Goal: Navigation & Orientation: Find specific page/section

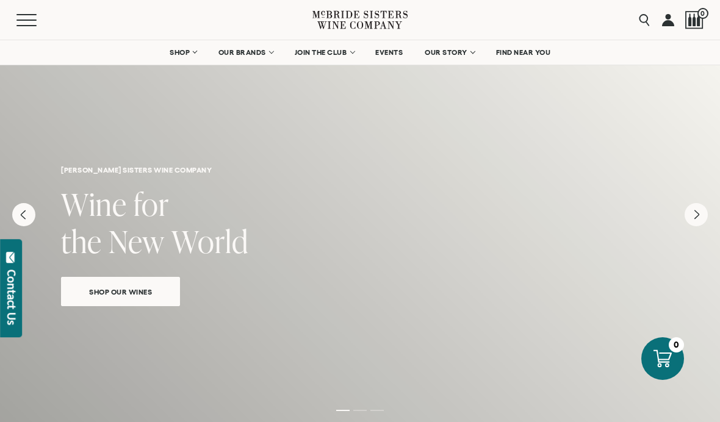
click at [187, 54] on span "SHOP" at bounding box center [180, 52] width 21 height 9
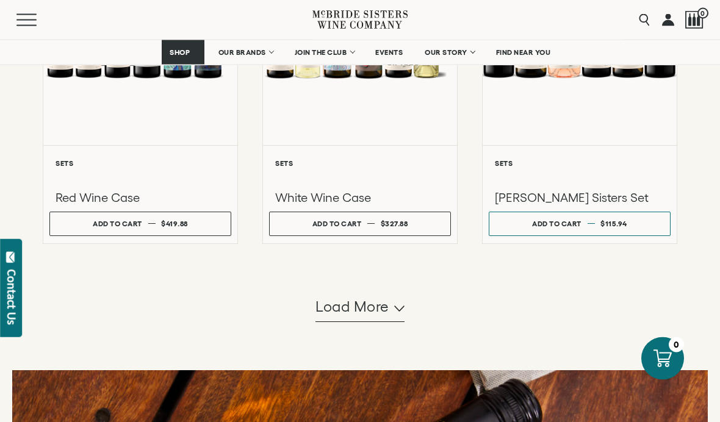
scroll to position [1162, 0]
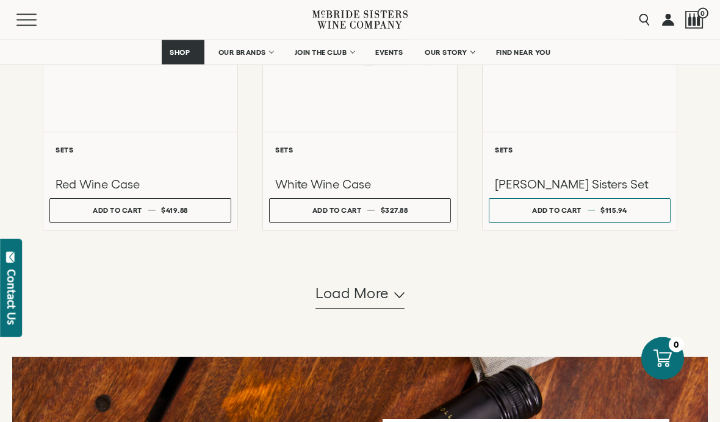
click at [386, 305] on span "Load more" at bounding box center [353, 294] width 74 height 21
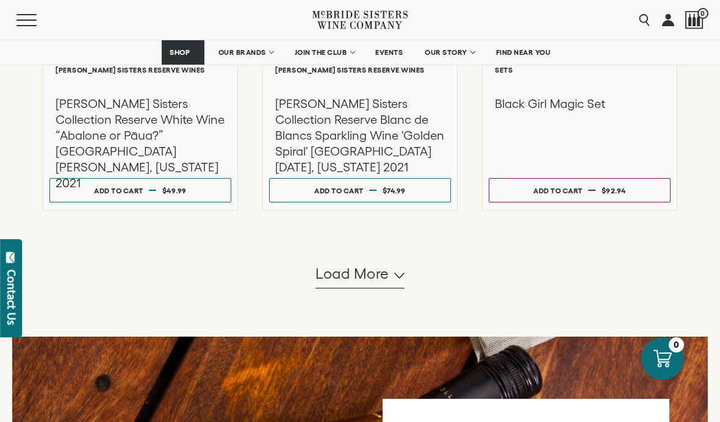
scroll to position [2442, 0]
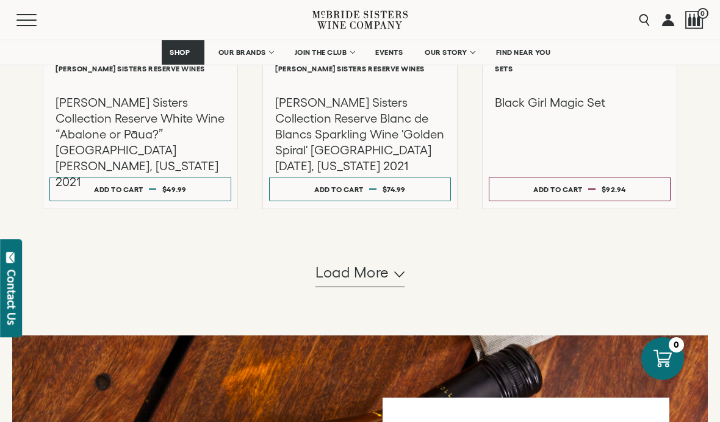
click at [386, 288] on button "Load more" at bounding box center [360, 272] width 89 height 29
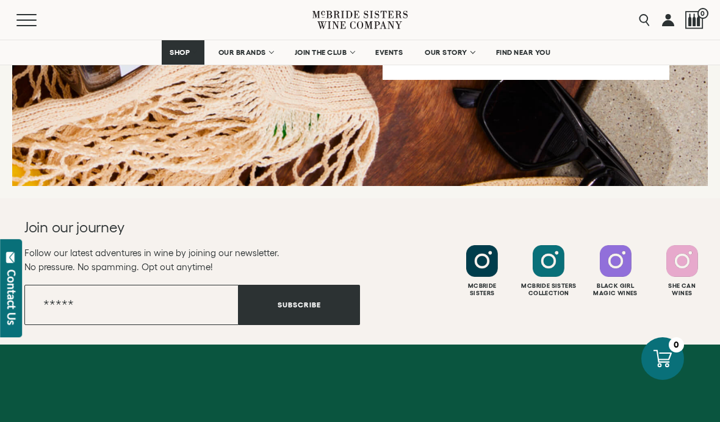
scroll to position [4313, 0]
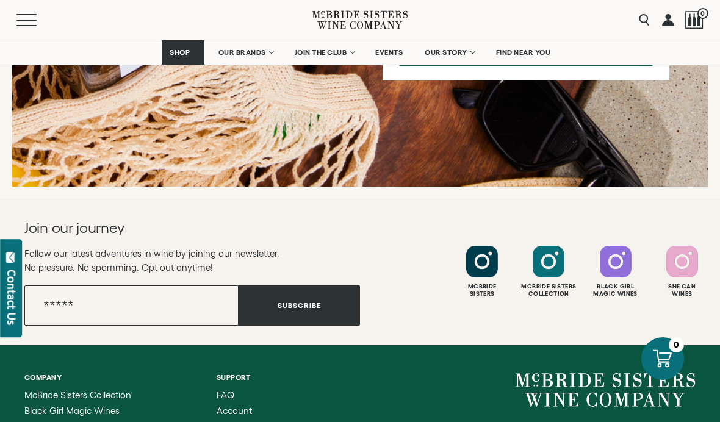
click at [551, 278] on div at bounding box center [549, 262] width 32 height 32
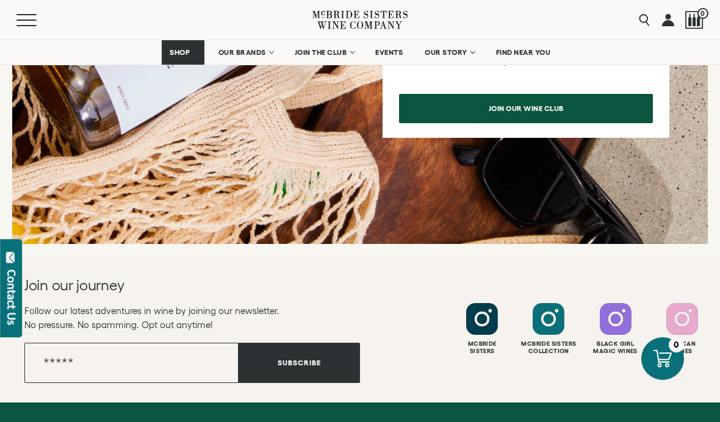
scroll to position [4273, 0]
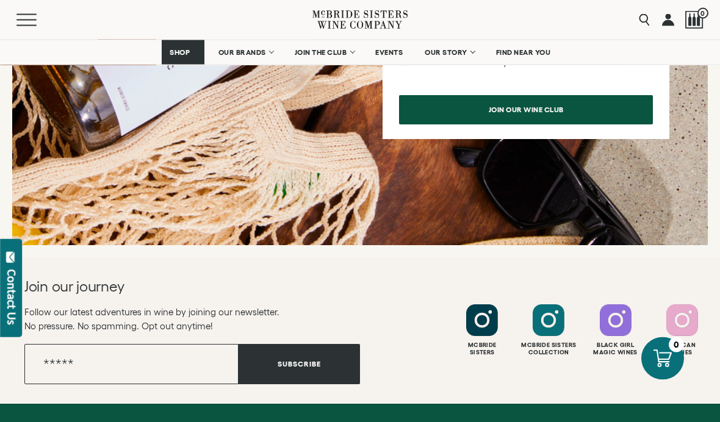
click at [532, 48] on span "FIND NEAR YOU" at bounding box center [523, 52] width 55 height 9
click at [259, 57] on link "OUR BRANDS" at bounding box center [246, 52] width 70 height 24
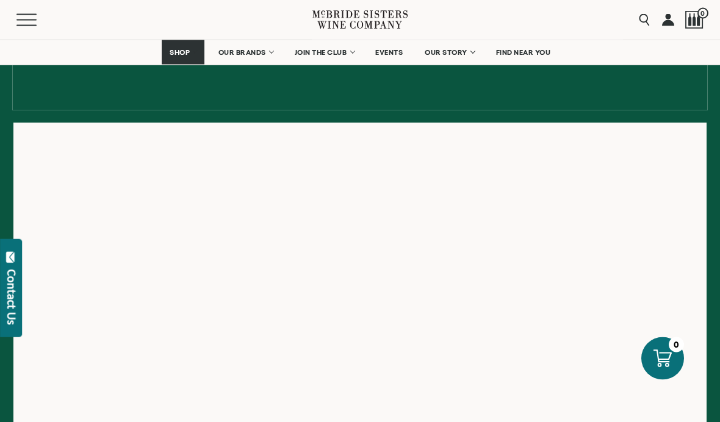
scroll to position [144, 0]
